Goal: Task Accomplishment & Management: Complete application form

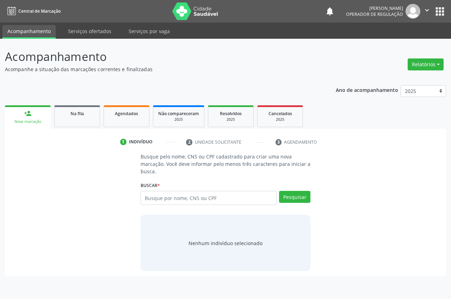
click at [174, 195] on input "text" at bounding box center [209, 198] width 136 height 14
paste input "700008115733606"
type input "700008115733606"
click at [301, 201] on button "Pesquisar" at bounding box center [294, 197] width 31 height 12
type input "700008115733606"
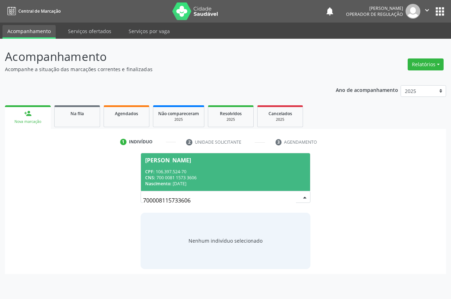
drag, startPoint x: 212, startPoint y: 173, endPoint x: 209, endPoint y: 173, distance: 3.6
click at [212, 173] on div "CPF: 106.397.524-70" at bounding box center [225, 172] width 161 height 6
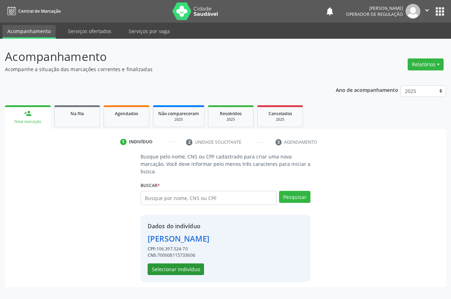
click at [195, 252] on div "CNS: 700008115733606" at bounding box center [179, 255] width 62 height 6
click at [193, 270] on button "Selecionar indivíduo" at bounding box center [176, 270] width 56 height 12
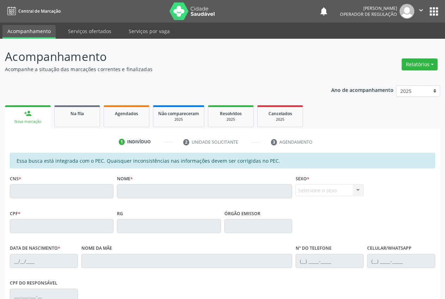
click at [35, 123] on div "Nova marcação" at bounding box center [28, 121] width 36 height 5
click at [39, 116] on link "person_add Nova marcação" at bounding box center [28, 117] width 46 height 24
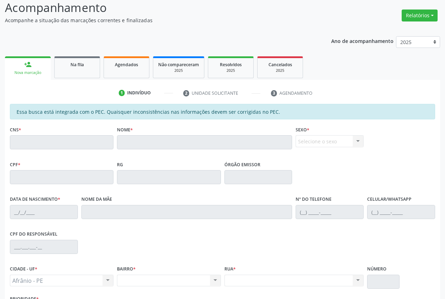
scroll to position [103, 0]
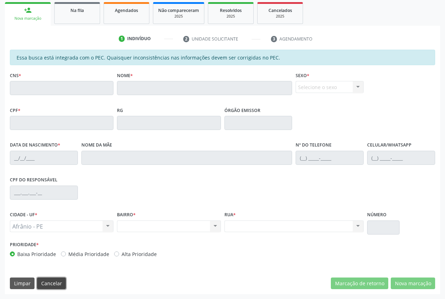
click at [46, 283] on button "Cancelar" at bounding box center [51, 284] width 29 height 12
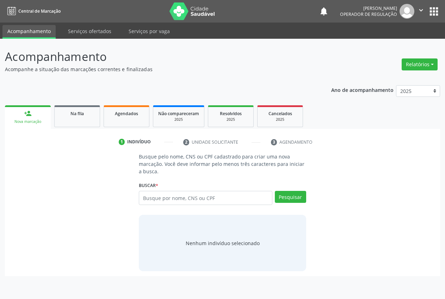
scroll to position [0, 0]
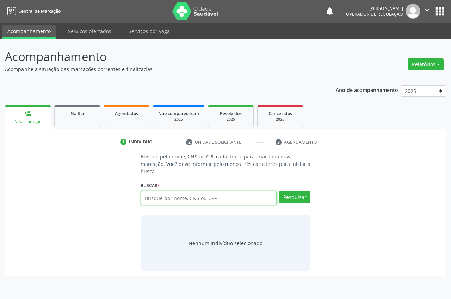
paste input "700008115733606"
type input "700008115733606"
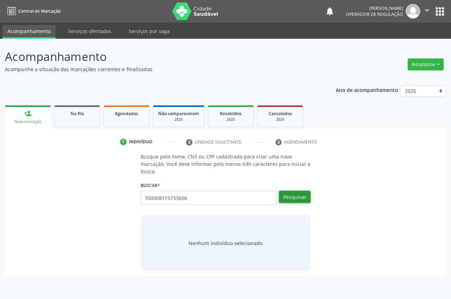
click at [298, 193] on button "Pesquisar" at bounding box center [294, 197] width 31 height 12
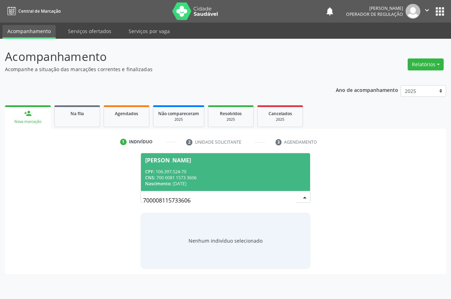
click at [238, 163] on span "Geisa Rodrigues Pereira CPF: 106.397.524-70 CNS: 700 0081 1573 3606 Nascimento:…" at bounding box center [225, 172] width 169 height 38
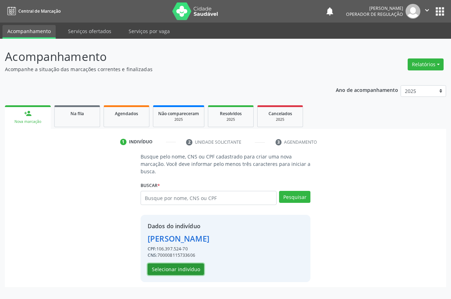
drag, startPoint x: 187, startPoint y: 271, endPoint x: 451, endPoint y: 173, distance: 282.0
click at [186, 271] on button "Selecionar indivíduo" at bounding box center [176, 270] width 56 height 12
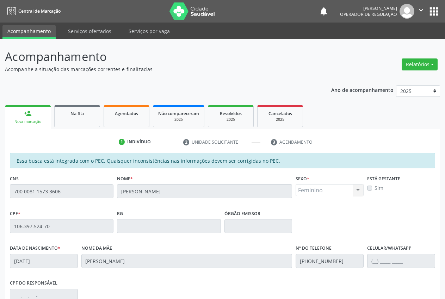
scroll to position [103, 0]
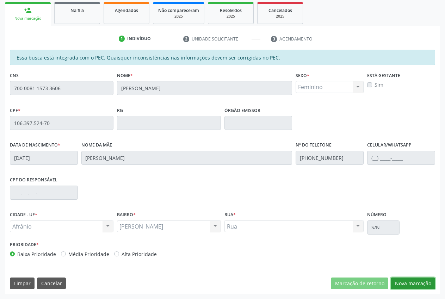
click at [417, 285] on button "Nova marcação" at bounding box center [413, 284] width 44 height 12
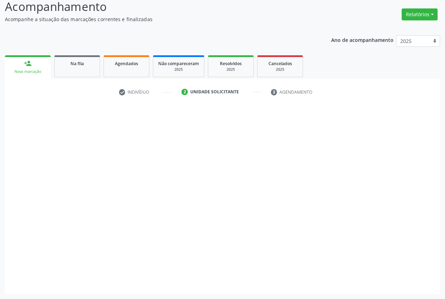
scroll to position [50, 0]
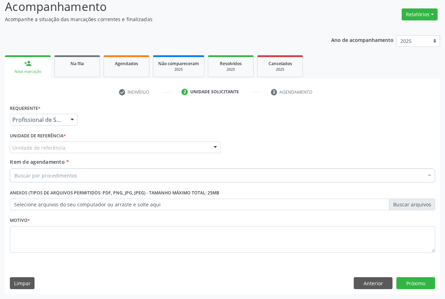
click at [175, 146] on div "Unidade de referência" at bounding box center [115, 148] width 211 height 12
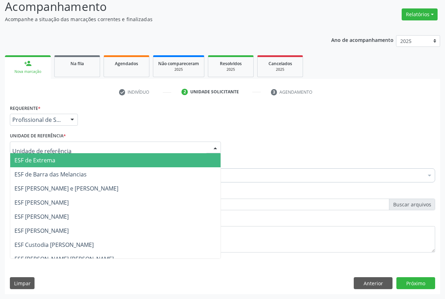
click at [55, 163] on span "ESF de Extrema" at bounding box center [34, 161] width 41 height 8
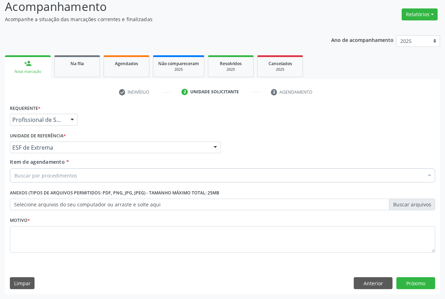
click at [424, 177] on div "Buscar por procedimentos" at bounding box center [223, 176] width 426 height 14
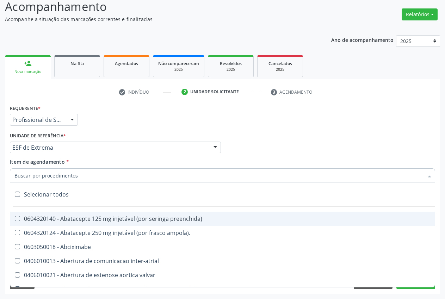
click at [74, 176] on input "Item de agendamento *" at bounding box center [218, 176] width 409 height 14
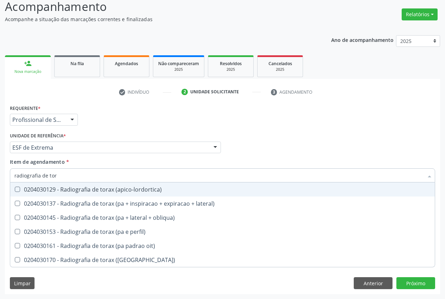
type input "radiografia de tora"
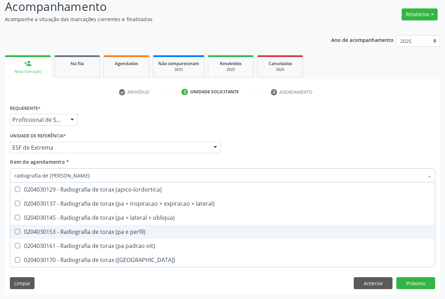
click at [84, 234] on div "0204030153 - Radiografia de torax (pa e perfil)" at bounding box center [222, 232] width 416 height 6
checkbox perfil\) "true"
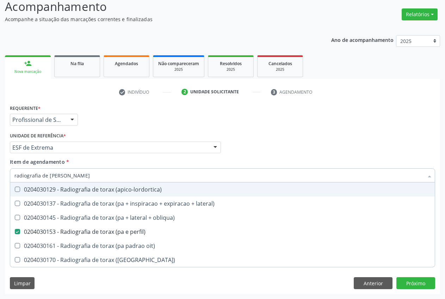
click at [294, 148] on div "Profissional Solicitante Por favor, selecione a Unidade de Atendimento primeiro…" at bounding box center [222, 144] width 429 height 27
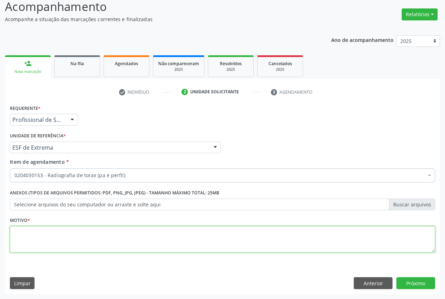
click at [100, 245] on textarea at bounding box center [223, 239] width 426 height 27
type textarea "."
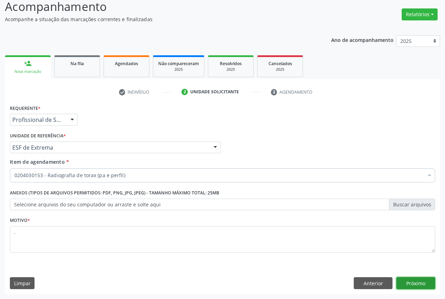
click at [424, 285] on button "Próximo" at bounding box center [416, 283] width 39 height 12
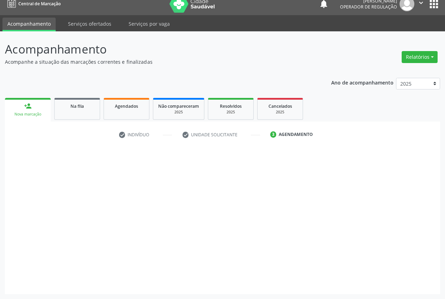
scroll to position [7, 0]
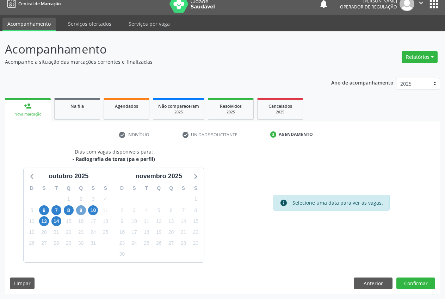
click at [82, 208] on span "9" at bounding box center [81, 211] width 10 height 10
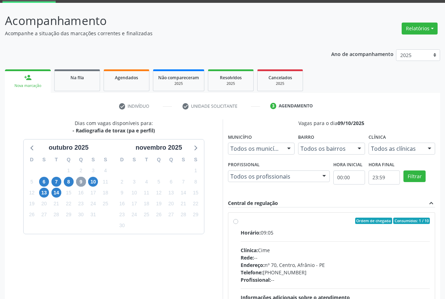
scroll to position [109, 0]
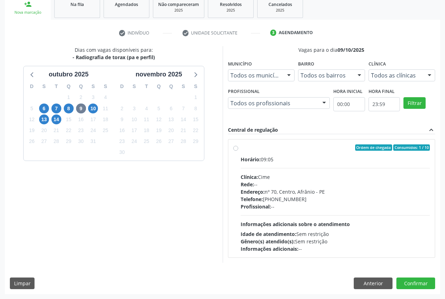
click at [425, 77] on div at bounding box center [429, 76] width 11 height 12
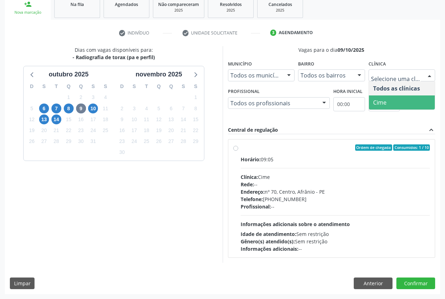
click at [418, 103] on span "Cime" at bounding box center [402, 103] width 66 height 14
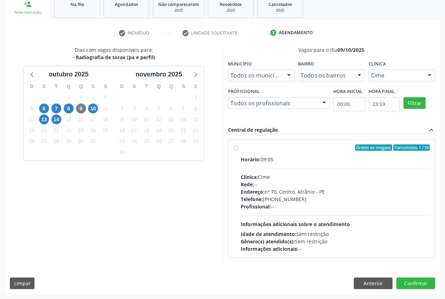
click at [232, 149] on div "Ordem de chegada Consumidos: 1 / 10 Horário: 09:05 Clínica: Cime Rede: -- Ender…" at bounding box center [331, 199] width 207 height 118
radio input "true"
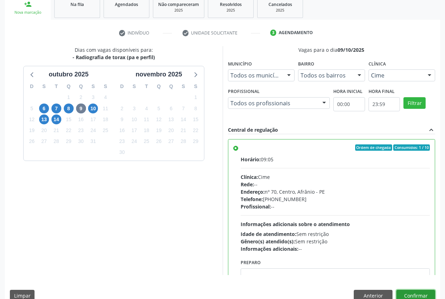
click at [429, 294] on button "Confirmar" at bounding box center [416, 296] width 39 height 12
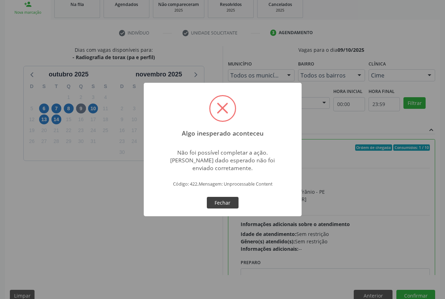
click at [221, 205] on button "Fechar" at bounding box center [223, 203] width 32 height 12
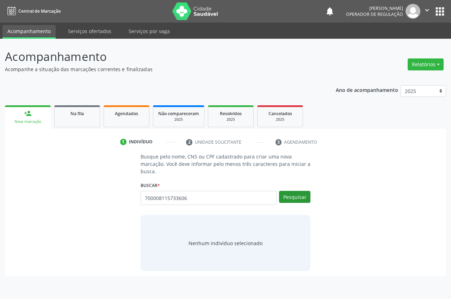
type input "700008115733606"
click at [287, 201] on button "Pesquisar" at bounding box center [294, 197] width 31 height 12
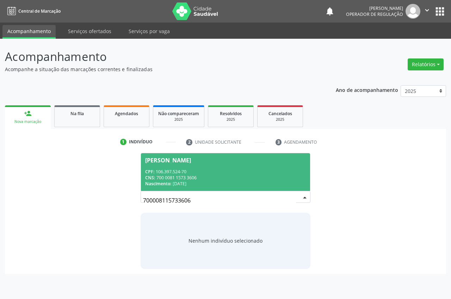
click at [229, 171] on div "CPF: 106.397.524-70" at bounding box center [225, 172] width 161 height 6
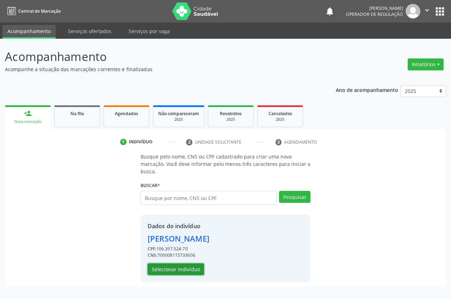
click at [179, 269] on button "Selecionar indivíduo" at bounding box center [176, 270] width 56 height 12
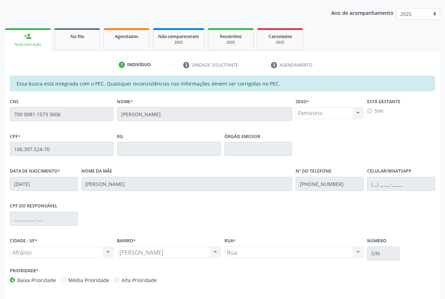
scroll to position [103, 0]
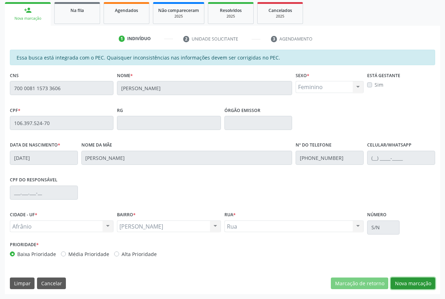
click at [393, 279] on button "Nova marcação" at bounding box center [413, 284] width 44 height 12
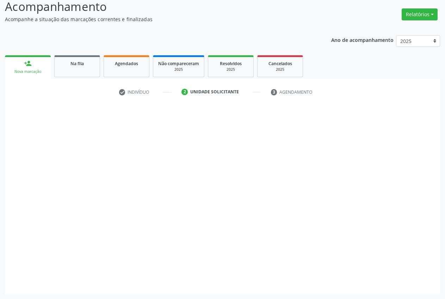
scroll to position [50, 0]
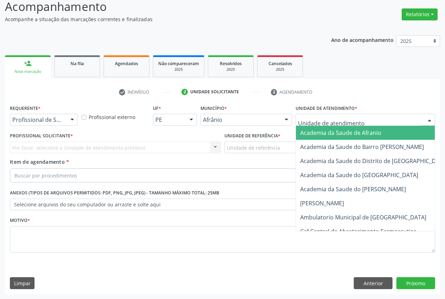
click at [378, 121] on div at bounding box center [366, 120] width 140 height 12
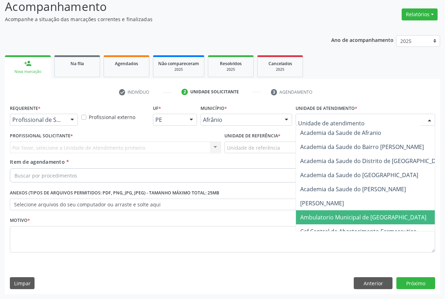
click at [375, 217] on span "Ambulatorio Municipal de [GEOGRAPHIC_DATA]" at bounding box center [363, 218] width 126 height 8
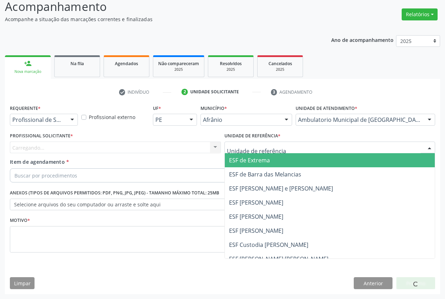
click at [265, 164] on span "ESF de Extrema" at bounding box center [249, 161] width 41 height 8
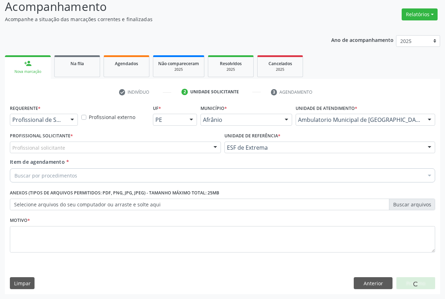
click at [214, 152] on div at bounding box center [215, 148] width 11 height 12
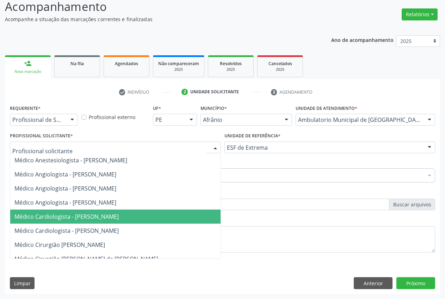
click at [119, 215] on span "Médico Cardiologista - [PERSON_NAME]" at bounding box center [66, 217] width 104 height 8
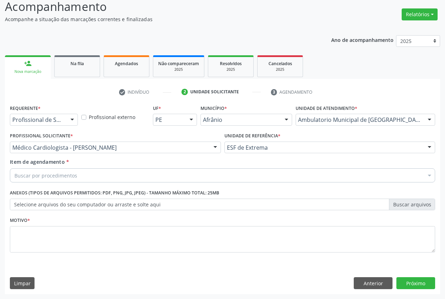
click at [107, 174] on div "Buscar por procedimentos" at bounding box center [223, 176] width 426 height 14
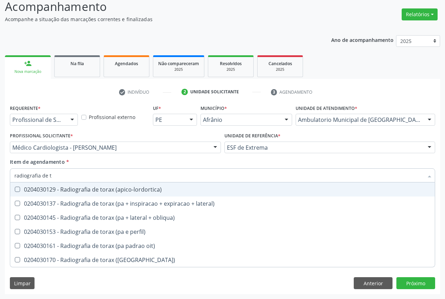
type input "radiografia de to"
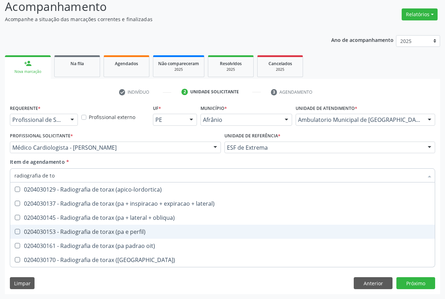
click at [129, 235] on div "0204030153 - Radiografia de torax (pa e perfil)" at bounding box center [222, 232] width 416 height 6
checkbox perfil\) "true"
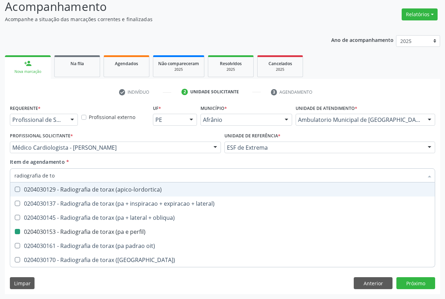
click at [133, 159] on div "Item de agendamento * radiografia de to Desfazer seleção 0204030129 - Radiograf…" at bounding box center [223, 169] width 426 height 22
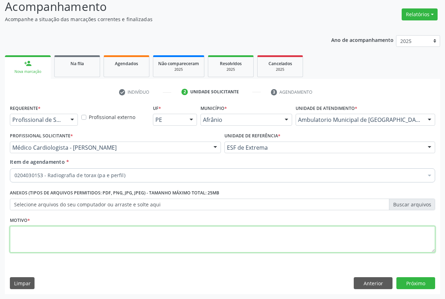
click at [288, 234] on textarea at bounding box center [223, 239] width 426 height 27
type textarea "."
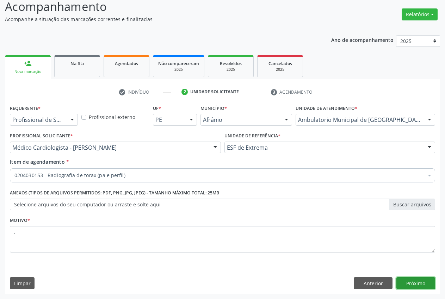
click at [422, 282] on button "Próximo" at bounding box center [416, 283] width 39 height 12
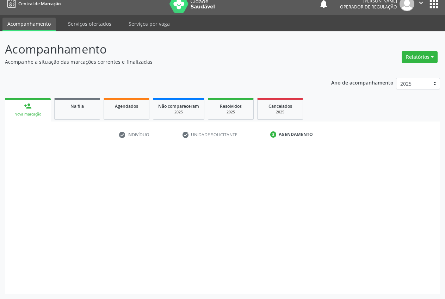
scroll to position [7, 0]
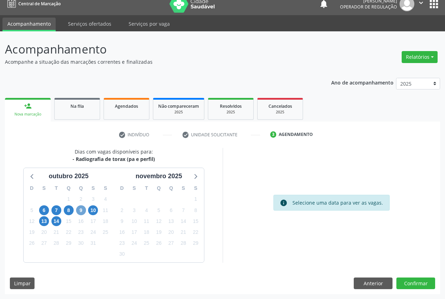
click at [83, 213] on span "9" at bounding box center [81, 211] width 10 height 10
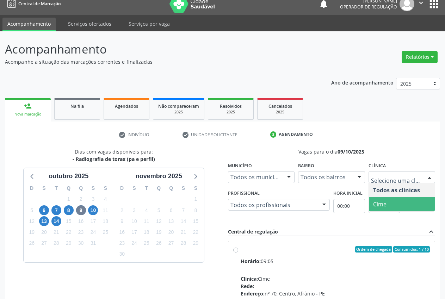
click at [409, 204] on span "Cime" at bounding box center [402, 204] width 66 height 14
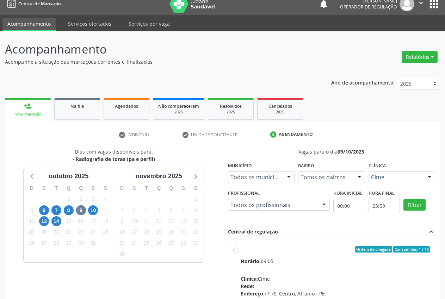
click at [239, 252] on div "Ordem de chegada Consumidos: 1 / 10 Horário: 09:05 Clínica: Cime Rede: -- Ender…" at bounding box center [331, 300] width 197 height 108
radio input "true"
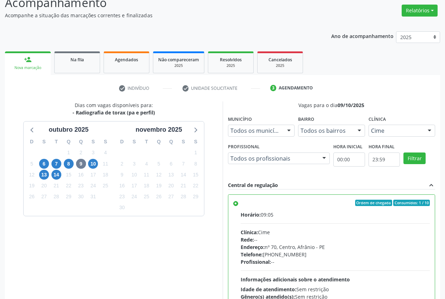
scroll to position [122, 0]
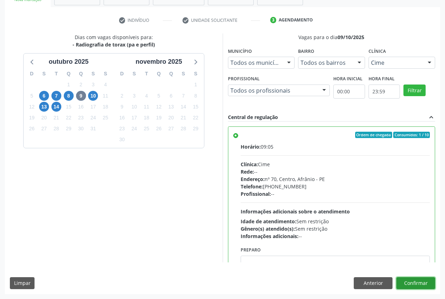
click at [415, 283] on button "Confirmar" at bounding box center [416, 283] width 39 height 12
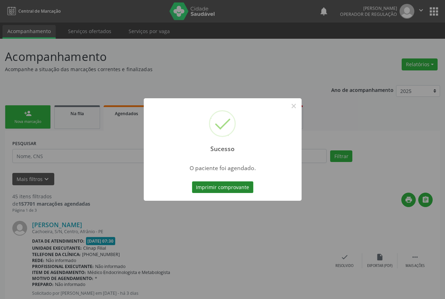
click at [213, 193] on button "Imprimir comprovante" at bounding box center [222, 188] width 61 height 12
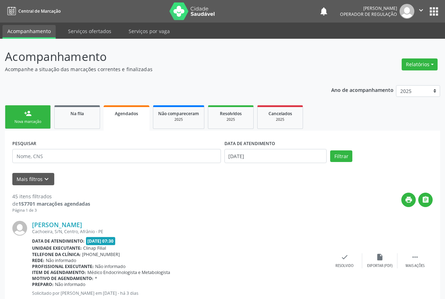
click at [32, 110] on link "person_add Nova marcação" at bounding box center [28, 117] width 46 height 24
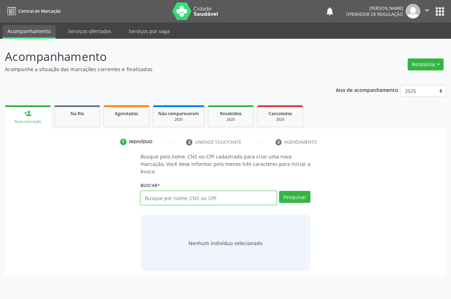
paste input "704802027649344"
type input "704802027649344"
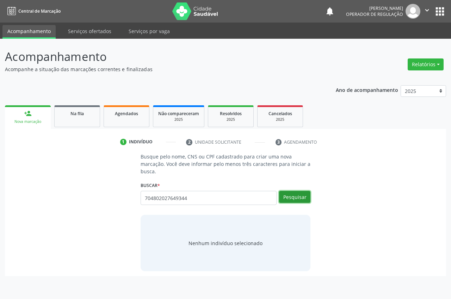
click at [302, 195] on button "Pesquisar" at bounding box center [294, 197] width 31 height 12
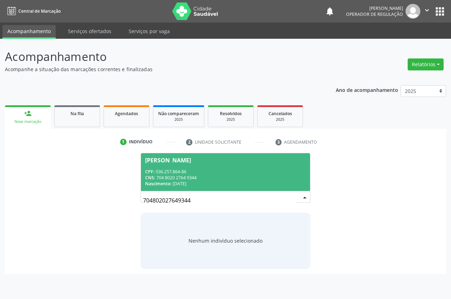
click at [217, 174] on div "CPF: 036.257.864-86" at bounding box center [225, 172] width 161 height 6
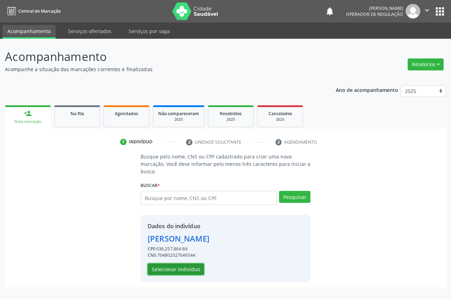
click at [172, 269] on button "Selecionar indivíduo" at bounding box center [176, 270] width 56 height 12
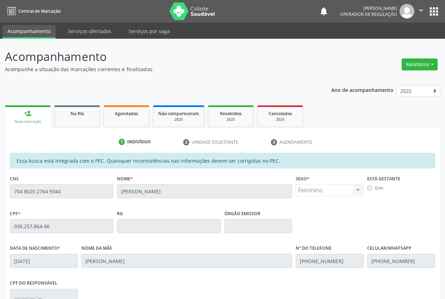
scroll to position [103, 0]
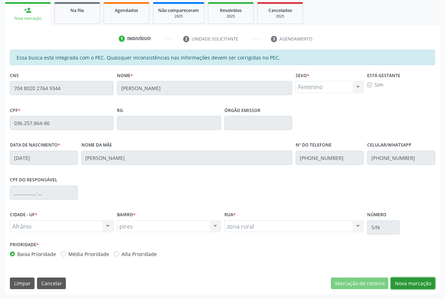
click at [420, 281] on button "Nova marcação" at bounding box center [413, 284] width 44 height 12
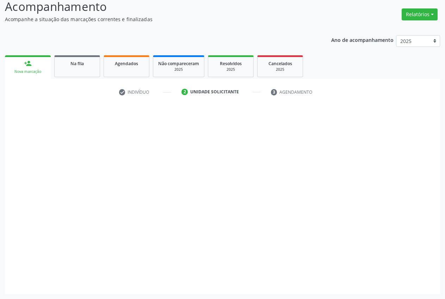
scroll to position [50, 0]
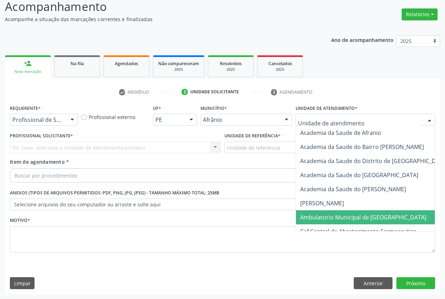
click at [346, 213] on span "Ambulatorio Municipal de [GEOGRAPHIC_DATA]" at bounding box center [382, 217] width 172 height 14
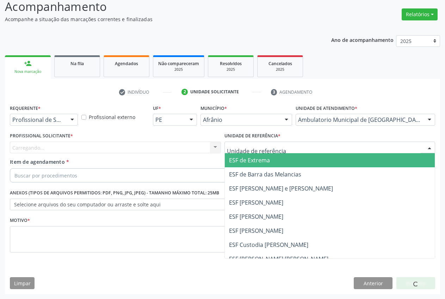
click at [292, 145] on div at bounding box center [330, 148] width 211 height 12
click at [283, 161] on span "ESF de Extrema" at bounding box center [330, 160] width 210 height 14
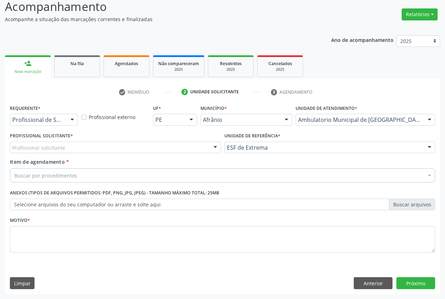
click at [213, 149] on div at bounding box center [215, 148] width 11 height 12
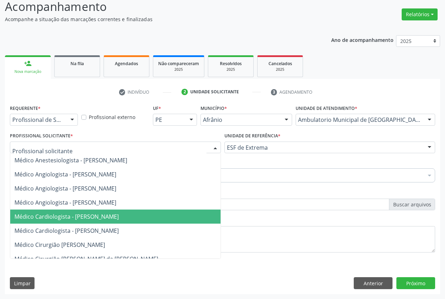
click at [81, 219] on span "Médico Cardiologista - [PERSON_NAME]" at bounding box center [66, 217] width 104 height 8
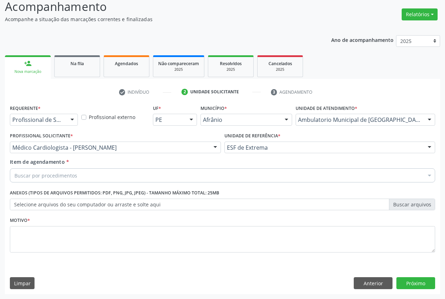
click at [95, 174] on div "Buscar por procedimentos" at bounding box center [223, 176] width 426 height 14
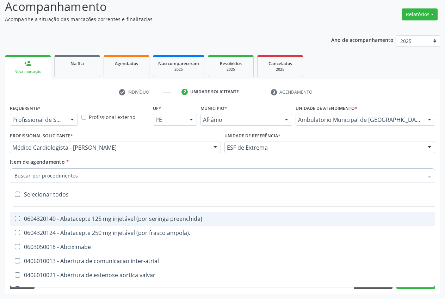
click at [95, 174] on input "Item de agendamento *" at bounding box center [218, 176] width 409 height 14
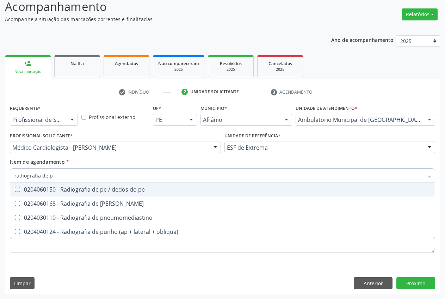
type input "radiografia de pe"
click at [102, 187] on div "0204060150 - Radiografia de pe / dedos do pe" at bounding box center [222, 190] width 416 height 6
checkbox pe "true"
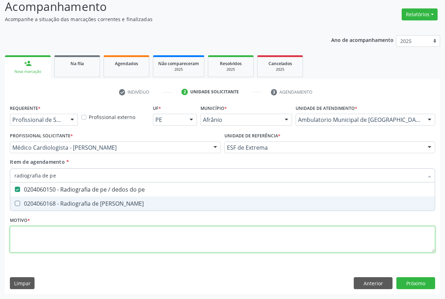
click at [31, 234] on div "Requerente * Profissional de Saúde Profissional de Saúde Paciente Nenhum result…" at bounding box center [223, 183] width 426 height 160
type textarea "."
checkbox perna "true"
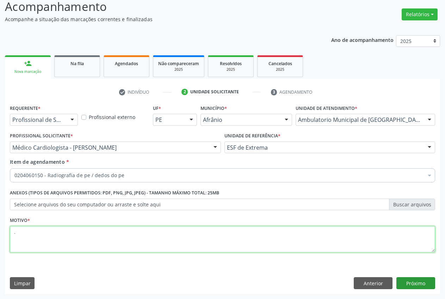
type textarea "."
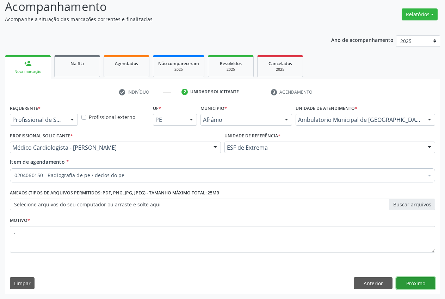
click at [418, 285] on button "Próximo" at bounding box center [416, 283] width 39 height 12
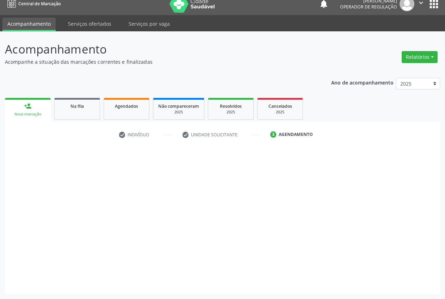
scroll to position [7, 0]
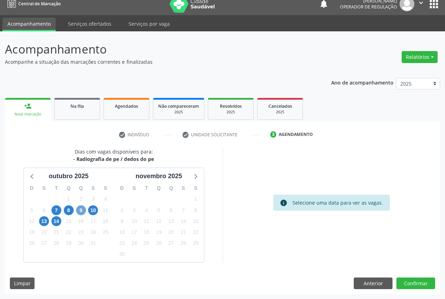
click at [81, 212] on span "9" at bounding box center [81, 211] width 10 height 10
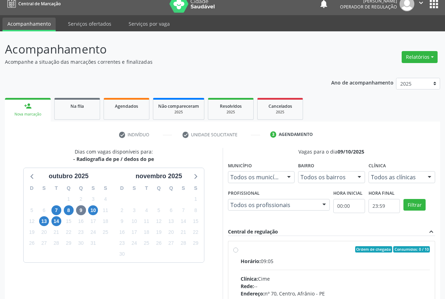
click at [424, 174] on div at bounding box center [429, 178] width 11 height 12
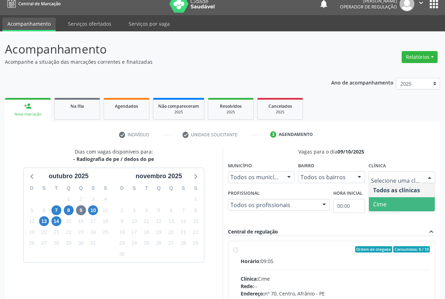
click at [414, 203] on span "Cime" at bounding box center [402, 204] width 66 height 14
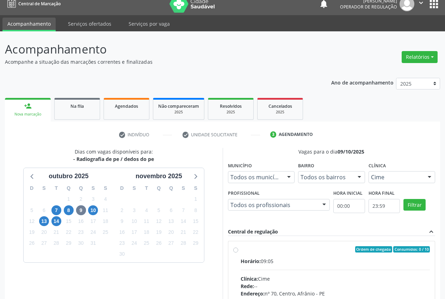
click at [241, 247] on label "Ordem de chegada Consumidos: 0 / 10 Horário: 09:05 Clínica: Cime Rede: -- Ender…" at bounding box center [336, 300] width 190 height 108
click at [237, 247] on input "Ordem de chegada Consumidos: 0 / 10 Horário: 09:05 Clínica: Cime Rede: -- Ender…" at bounding box center [235, 249] width 5 height 6
radio input "true"
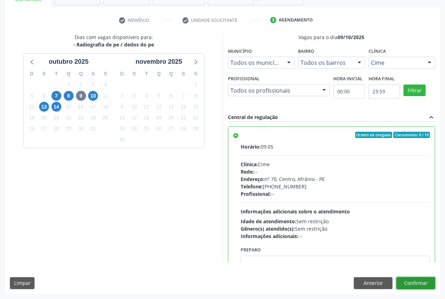
click at [410, 283] on button "Confirmar" at bounding box center [416, 283] width 39 height 12
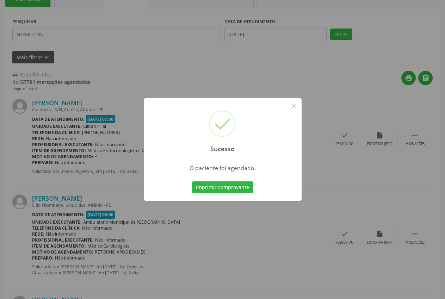
scroll to position [0, 0]
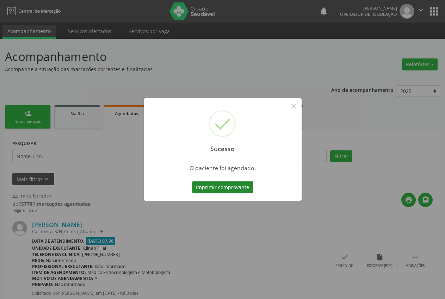
click at [239, 187] on button "Imprimir comprovante" at bounding box center [222, 188] width 61 height 12
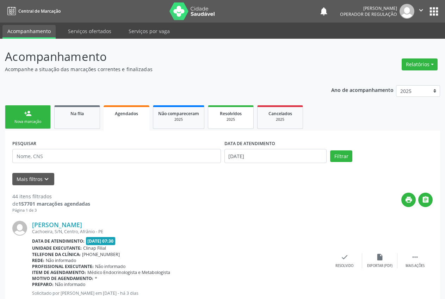
click at [232, 124] on link "Resolvidos 2025" at bounding box center [231, 117] width 46 height 24
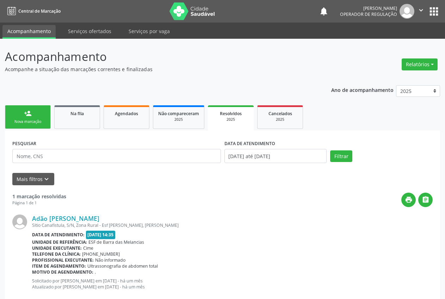
click at [445, 65] on html "Central de Marcação notifications [PERSON_NAME] Operador de regulação  Configu…" at bounding box center [222, 149] width 445 height 299
type input "704802027649344"
click at [338, 153] on button "Filtrar" at bounding box center [341, 157] width 22 height 12
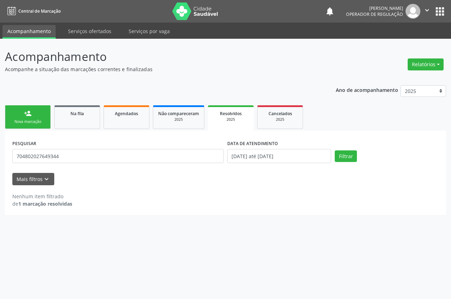
drag, startPoint x: 451, startPoint y: 124, endPoint x: 451, endPoint y: 116, distance: 7.8
click at [451, 117] on div "Acompanhamento Acompanhe a situação das marcações correntes e finalizadas Relat…" at bounding box center [225, 169] width 451 height 261
click at [232, 214] on div "PESQUISAR 704802027649344 DATA DE ATENDIMENTO [DATE] até [DATE] Filtrar UNIDADE…" at bounding box center [225, 173] width 441 height 84
drag, startPoint x: 198, startPoint y: 232, endPoint x: 196, endPoint y: 219, distance: 13.3
click at [196, 224] on div "Acompanhamento Acompanhe a situação das marcações correntes e finalizadas Relat…" at bounding box center [225, 169] width 451 height 261
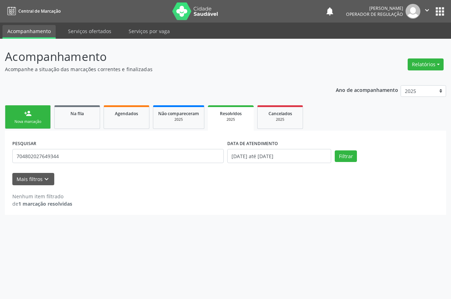
click at [192, 215] on div "PESQUISAR 704802027649344 DATA DE ATENDIMENTO [DATE] até [DATE] Filtrar UNIDADE…" at bounding box center [225, 173] width 441 height 84
click at [114, 124] on link "Agendados" at bounding box center [127, 117] width 46 height 24
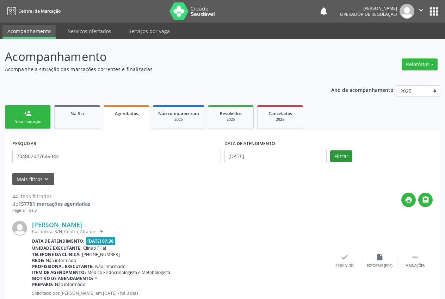
type input "704802027649344"
click at [347, 157] on button "Filtrar" at bounding box center [341, 157] width 22 height 12
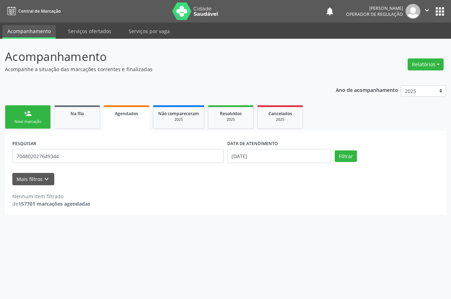
click at [235, 157] on input "[DATE]" at bounding box center [279, 156] width 104 height 14
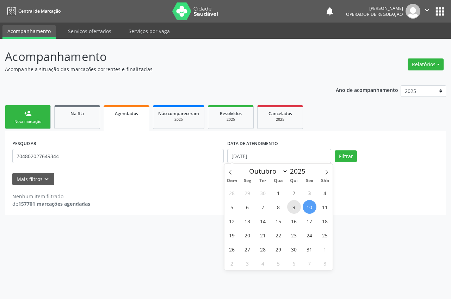
click at [296, 207] on span "9" at bounding box center [294, 207] width 14 height 14
type input "09/10/2025"
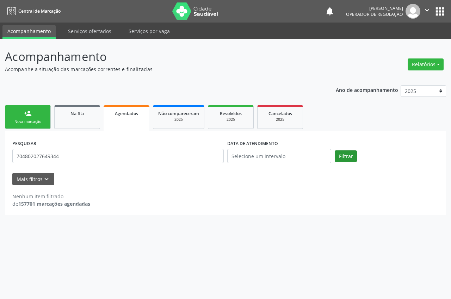
click at [343, 160] on button "Filtrar" at bounding box center [346, 157] width 22 height 12
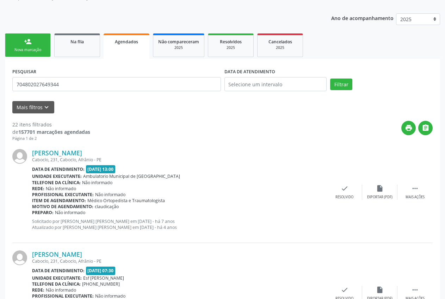
scroll to position [68, 0]
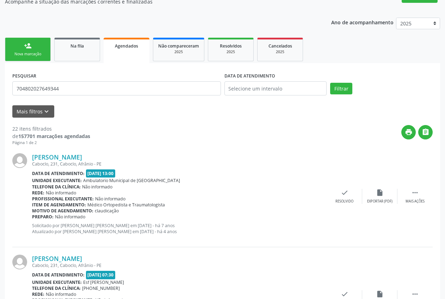
click at [25, 47] on div "person_add" at bounding box center [28, 46] width 8 height 8
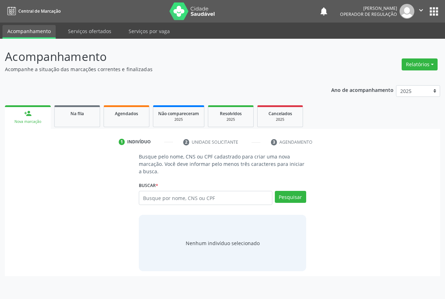
scroll to position [0, 0]
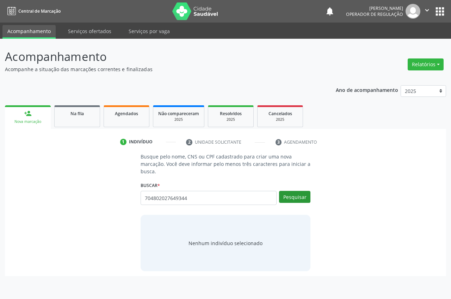
type input "704802027649344"
click at [294, 199] on button "Pesquisar" at bounding box center [294, 197] width 31 height 12
drag, startPoint x: 264, startPoint y: 202, endPoint x: 218, endPoint y: 192, distance: 47.2
click at [218, 192] on div "Buscar * 704802027649344 Busque por nome, CNS ou CPF [PERSON_NAME] CPF: 036.257…" at bounding box center [226, 193] width 170 height 27
drag, startPoint x: 216, startPoint y: 198, endPoint x: 156, endPoint y: 195, distance: 60.4
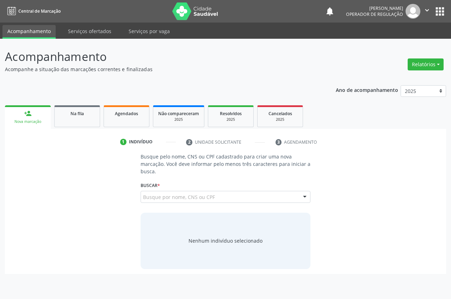
click at [159, 202] on div "704802027649344 Busque por nome, CNS ou CPF [PERSON_NAME] CPF: 036.257.864-86 C…" at bounding box center [226, 199] width 170 height 17
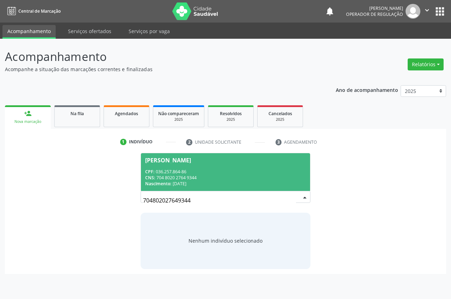
click at [171, 178] on div "CNS: 704 8020 2764 9344" at bounding box center [225, 178] width 161 height 6
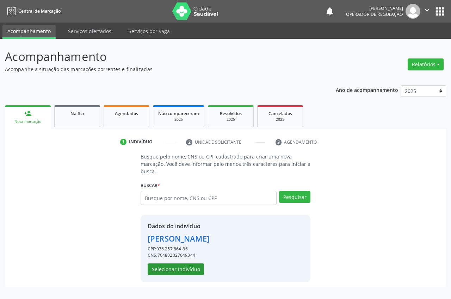
click at [176, 265] on button "Selecionar indivíduo" at bounding box center [176, 270] width 56 height 12
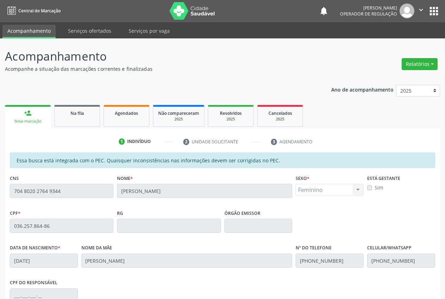
scroll to position [103, 0]
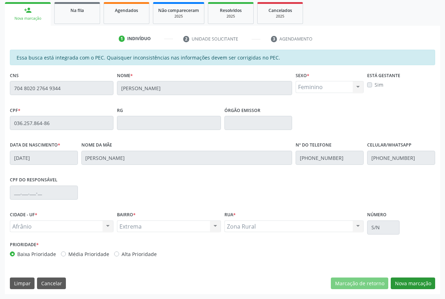
click at [430, 280] on button "Nova marcação" at bounding box center [413, 284] width 44 height 12
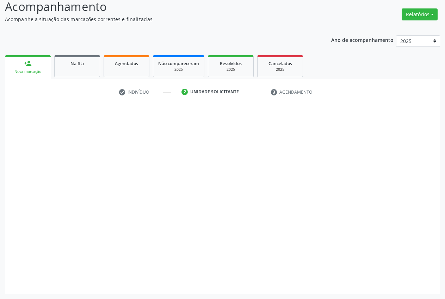
scroll to position [50, 0]
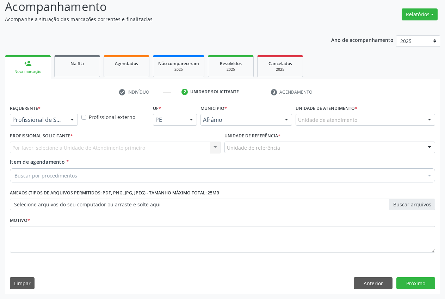
click at [408, 120] on div "Unidade de atendimento" at bounding box center [366, 120] width 140 height 12
click at [433, 119] on div at bounding box center [429, 120] width 11 height 12
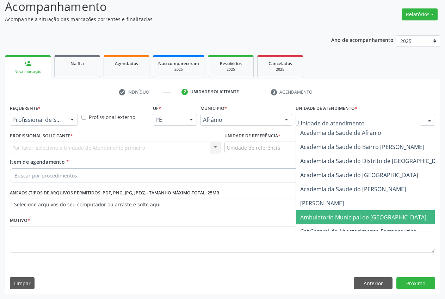
click at [347, 217] on span "Ambulatorio Municipal de [GEOGRAPHIC_DATA]" at bounding box center [363, 218] width 126 height 8
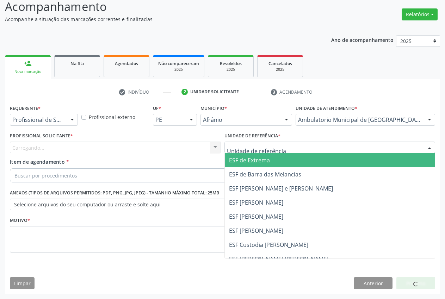
click at [274, 160] on span "ESF de Extrema" at bounding box center [330, 160] width 210 height 14
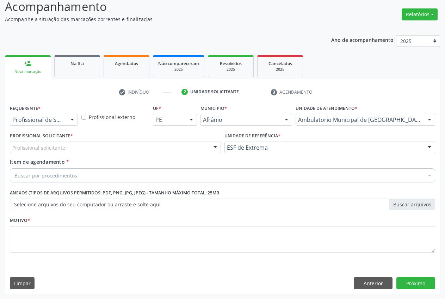
click at [208, 147] on div "Profissional solicitante" at bounding box center [115, 148] width 211 height 12
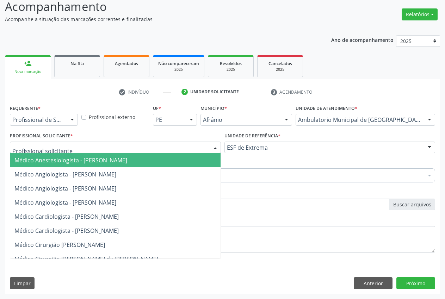
click at [213, 147] on div at bounding box center [215, 148] width 11 height 12
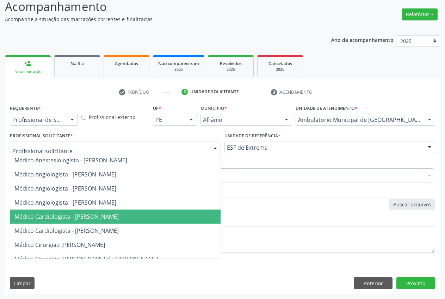
click at [104, 217] on span "Médico Cardiologista - [PERSON_NAME]" at bounding box center [66, 217] width 104 height 8
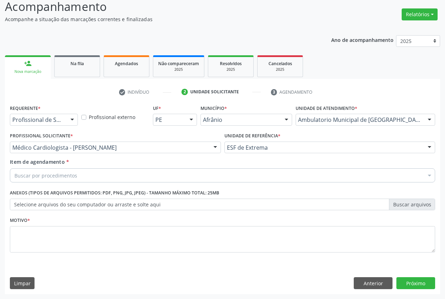
click at [90, 175] on div "Buscar por procedimentos" at bounding box center [223, 176] width 426 height 14
click at [90, 180] on div "Buscar por procedimentos" at bounding box center [223, 176] width 426 height 14
click at [86, 174] on div "Buscar por procedimentos" at bounding box center [223, 176] width 426 height 14
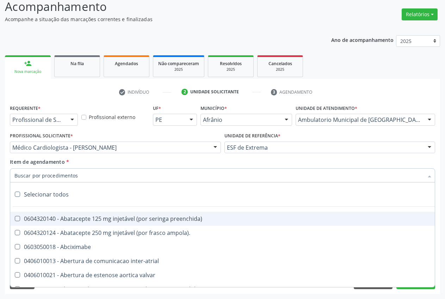
click at [73, 178] on input "Item de agendamento *" at bounding box center [218, 176] width 409 height 14
click at [82, 172] on input "Item de agendamento *" at bounding box center [218, 176] width 409 height 14
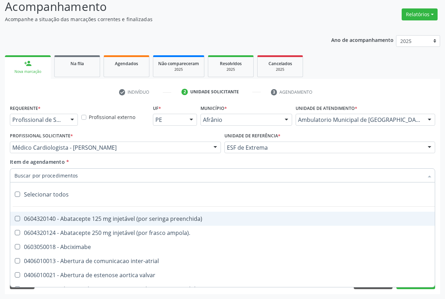
click at [82, 172] on input "Item de agendamento *" at bounding box center [218, 176] width 409 height 14
click at [37, 176] on input "Item de agendamento *" at bounding box center [218, 176] width 409 height 14
click at [57, 197] on div "Selecionar todos" at bounding box center [285, 195] width 551 height 14
click at [91, 163] on div "Item de agendamento * Selecionar todos 0604320140 - Abatacepte 125 mg injetável…" at bounding box center [223, 169] width 426 height 22
click at [43, 289] on div "Requerente * Profissional de Saúde Profissional de Saúde Paciente Nenhum result…" at bounding box center [222, 198] width 435 height 191
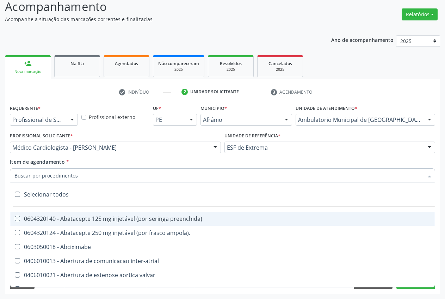
click at [92, 230] on div "0604320124 - Abatacepte 250 mg injetável (por frasco ampola)." at bounding box center [285, 233] width 543 height 6
click at [39, 192] on div "Selecionar todos" at bounding box center [285, 195] width 551 height 14
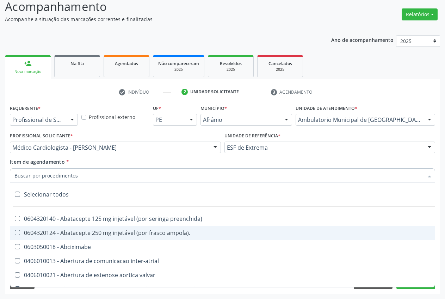
checkbox input "false"
checkbox preenchida\) "false"
checkbox ampola\)\ "false"
checkbox Abciximabe "false"
checkbox inter-atrial "false"
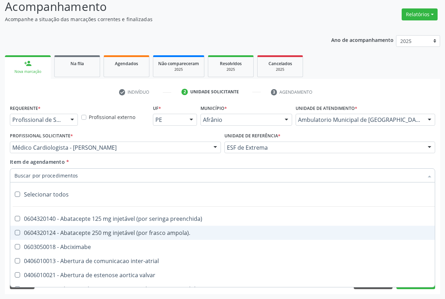
checkbox valvar "false"
checkbox adolescente\) "false"
checkbox valvar "false"
checkbox adolescente\) "false"
checkbox paciente\) "false"
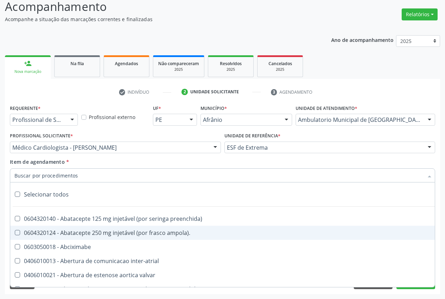
checkbox dente\) "false"
checkbox comprimido\) "false"
checkbox \(dornic\) "false"
checkbox derrames "false"
checkbox capsula\) "false"
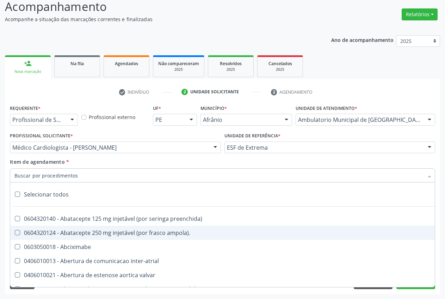
checkbox capsula\) "false"
checkbox risco "false"
checkbox psicossocial "false"
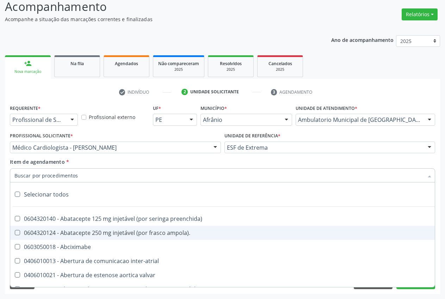
checkbox psicossocial "false"
checkbox \(uai\)\ "false"
checkbox rim "false"
checkbox fenilcetonuria "false"
checkbox cistica "false"
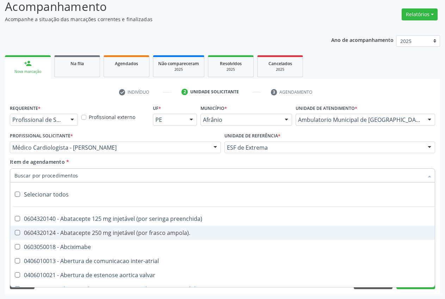
checkbox congenito "false"
checkbox coclear "false"
checkbox hemoglobinopatias "false"
checkbox coclear "false"
checkbox osso "false"
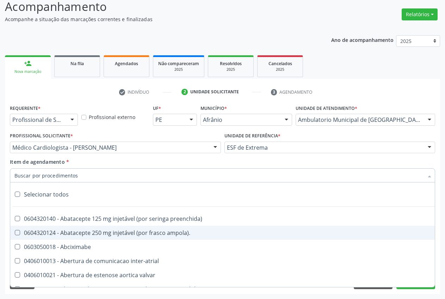
checkbox alternativa "false"
checkbox terapeutica\) "false"
checkbox nutricional "false"
checkbox queimado "false"
checkbox bilateral "false"
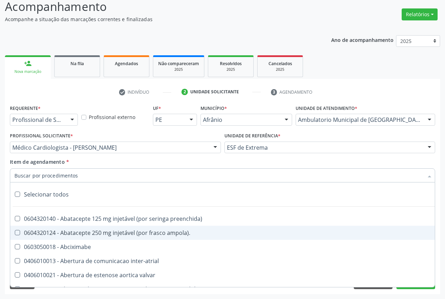
checkbox queimado "false"
checkbox trabalho "false"
checkbox multiprofissional "false"
checkbox cornea "false"
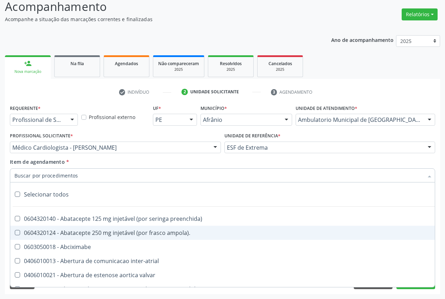
checkbox pancreas "false"
checkbox multiprofissional "false"
checkbox Órgãos "false"
checkbox \(uaa\)\ "false"
checkbox terapêuticas\)\ "false"
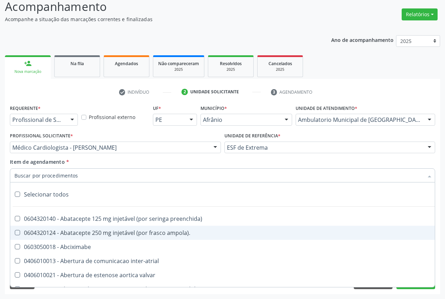
checkbox psicossocial "false"
checkbox tonometria "false"
checkbox paciente\/mês "false"
checkbox biotinidase "false"
checkbox congênita\ "false"
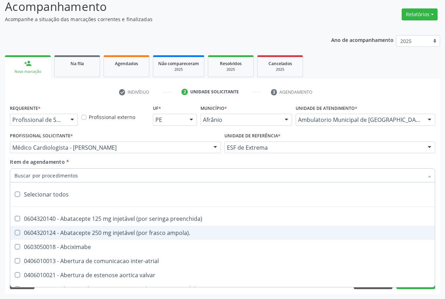
checkbox diálise "false"
checkbox reabilitacao "false"
checkbox clinico "false"
checkbox pós-operatorio "false"
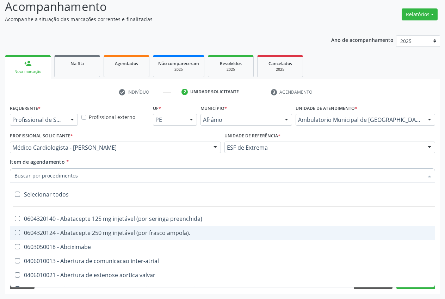
checkbox reabilitacao "false"
checkbox genético "false"
checkbox preenchida\) "false"
checkbox rodas "false"
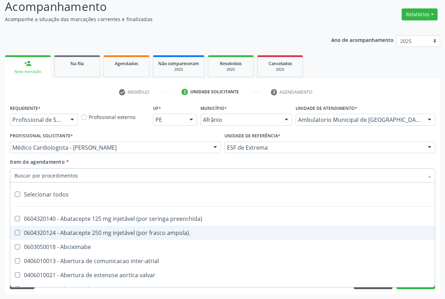
checkbox quadril "false"
checkbox tronco "false"
checkbox locomoção "false"
checkbox oftalmológica "false"
checkbox ortopedica "false"
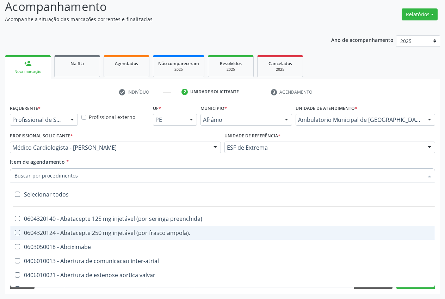
checkbox dentária "false"
checkbox rodas "false"
checkbox Adenograma "false"
checkbox Adenoidectomia "false"
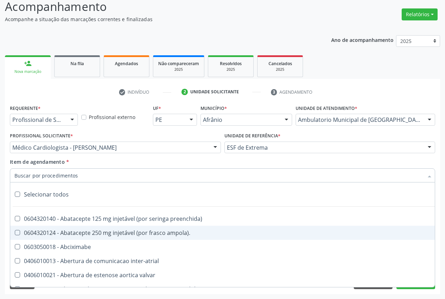
checkbox i\) "false"
checkbox paciente\) "false"
checkbox especializada\ "false"
checkbox parenteral\) "false"
checkbox link "false"
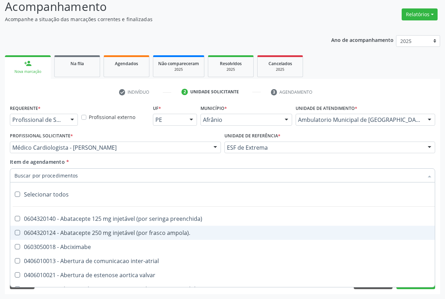
checkbox terapeutica "false"
checkbox arterial "false"
checkbox transeptal "false"
checkbox cnrac\) "false"
checkbox s\/pernoite "false"
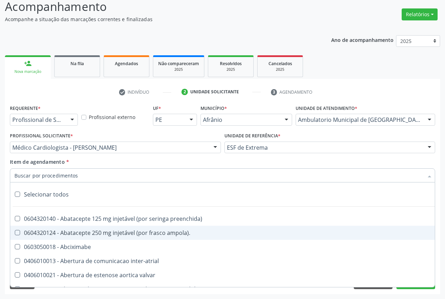
checkbox acompanhante "false"
checkbox paciente "false"
checkbox cnrac\) "false"
checkbox s\/pernoite "false"
checkbox agudizadas "false"
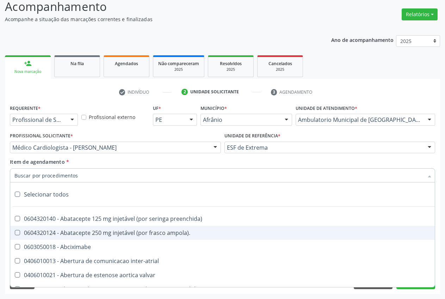
checkbox oclusal "false"
checkbox vaginal "false"
checkbox ml\) "false"
checkbox trigemio "false"
checkbox angiografico\) "false"
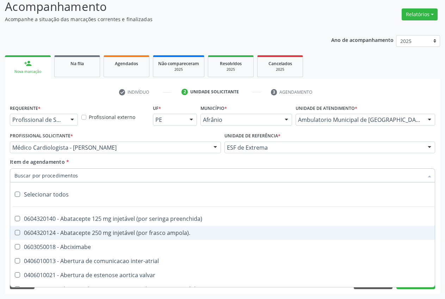
checkbox craniano "false"
checkbox hepático "false"
checkbox capsula\) "false"
checkbox ampola\) "false"
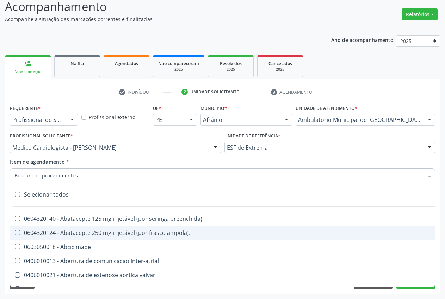
checkbox frasco-ampola\) "false"
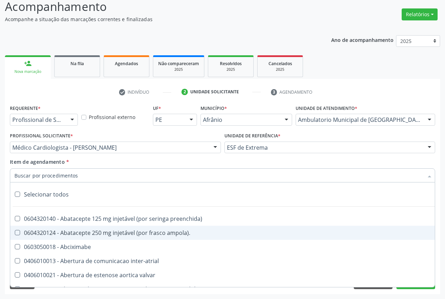
checkbox frasco-ampola\) "false"
checkbox preenchida\) "false"
checkbox frasco-ampola\) "false"
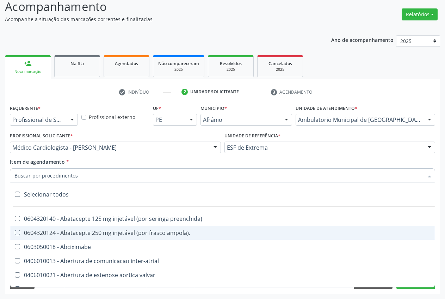
checkbox frasco-ampola\) "false"
checkbox ampola\) "false"
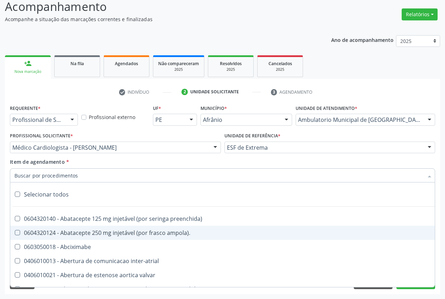
checkbox simples "false"
checkbox ar "false"
checkbox miotendinoso "false"
checkbox columela "false"
checkbox bucomaxilofacial "false"
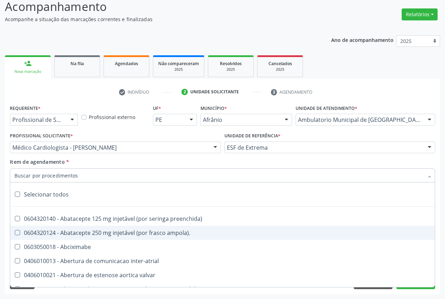
checkbox pé "false"
checkbox pé\) "false"
checkbox ampola\) "false"
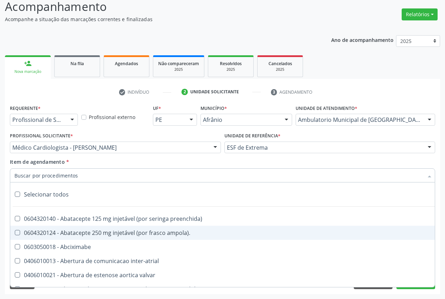
checkbox crâniofacial "false"
checkbox comprimido\) "false"
checkbox revestido\) "false"
checkbox Amigdalectomia "false"
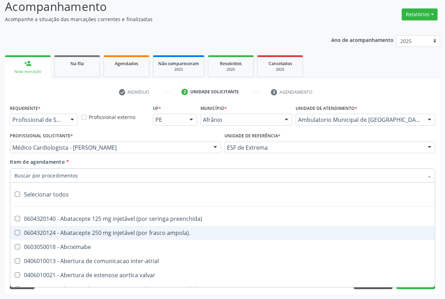
checkbox adenoidectomia "false"
checkbox Amniocentese "false"
checkbox Amnioscopia "false"
checkbox pulmonares "false"
checkbox esquerdo "false"
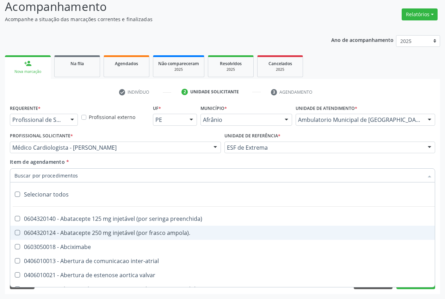
checkbox adolescente\) "false"
checkbox inferiores "false"
checkbox oncologia "false"
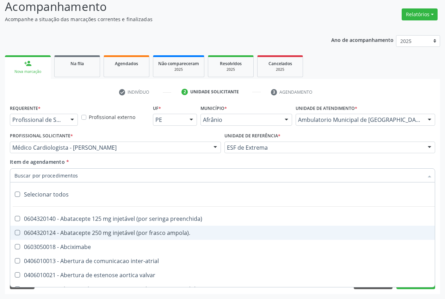
checkbox tarso "false"
checkbox oncologia "false"
checkbox reto "false"
checkbox oncologia "false"
checkbox penis "false"
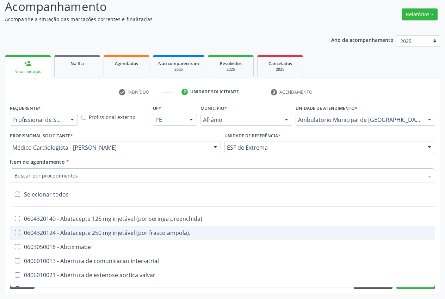
checkbox oncologia "false"
checkbox reto "false"
checkbox dedo "false"
checkbox superiores "false"
checkbox punho "false"
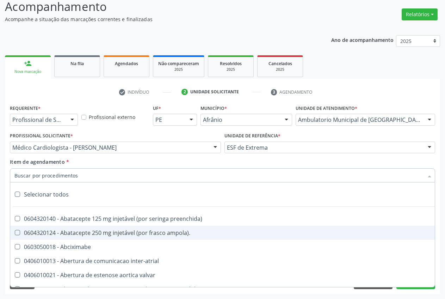
checkbox oncologia "false"
checkbox normal "false"
checkbox voz "false"
checkbox agua "false"
checkbox solo "false"
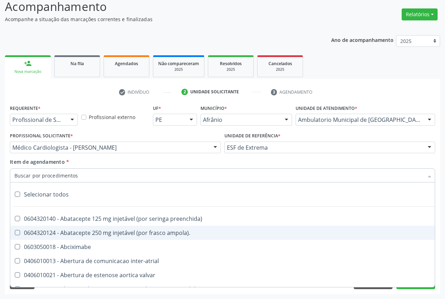
checkbox urina "false"
checkbox agua "false"
checkbox pesados "false"
checkbox pesticidas "false"
checkbox agua "false"
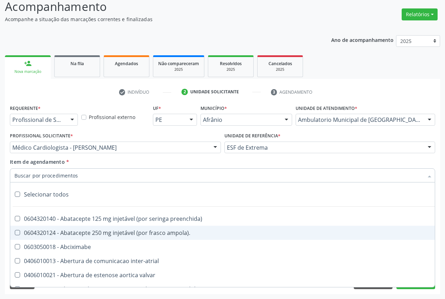
checkbox bileo-digestiva "false"
checkbox oncologia "false"
checkbox bidirecional "false"
checkbox adolescente\) "false"
checkbox total "false"
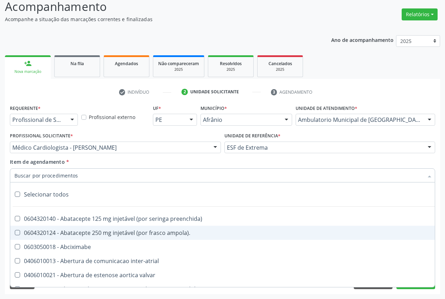
checkbox central "false"
checkbox linfovenosa "false"
checkbox porto-cava "false"
checkbox cec "false"
checkbox adolescente\) "false"
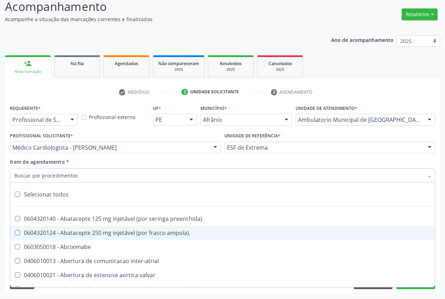
checkbox sistemico-pulmonar "false"
checkbox adolescente\) "false"
checkbox intracraniana "false"
checkbox Ancora "false"
checkbox ponteiras\ "false"
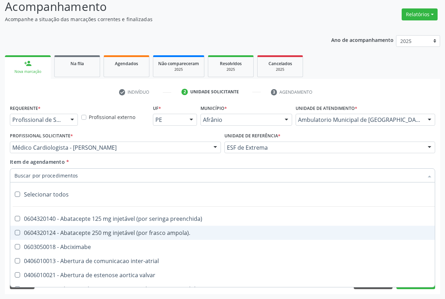
checkbox valvular "false"
checkbox geral "false"
checkbox cesariana "false"
checkbox risco "false"
checkbox regional "false"
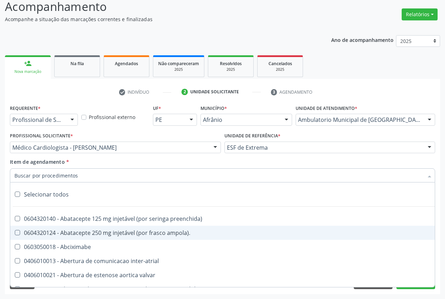
checkbox infra-renal "false"
checkbox toraco-abdominal "false"
checkbox oncologia "false"
checkbox vasos\) "false"
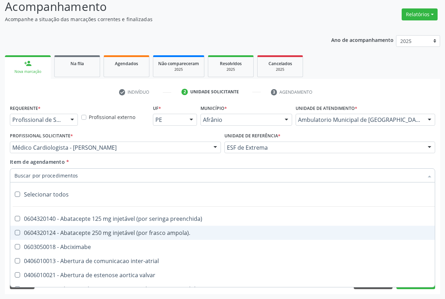
checkbox aortico "false"
checkbox supra-aorticos "false"
checkbox ramos "false"
checkbox coronariana "false"
click at [86, 175] on input "Item de agendamento *" at bounding box center [218, 176] width 409 height 14
